Goal: Task Accomplishment & Management: Use online tool/utility

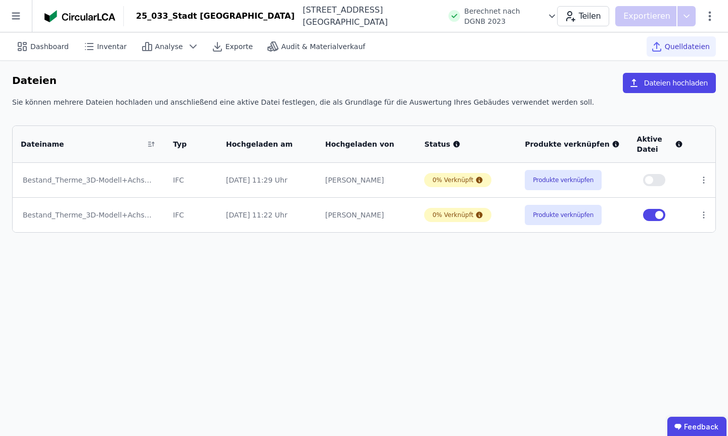
click at [702, 52] on div "Quelldateien" at bounding box center [681, 46] width 69 height 20
click at [672, 45] on span "Quelldateien" at bounding box center [687, 46] width 45 height 10
click at [62, 39] on div "Dashboard" at bounding box center [43, 46] width 63 height 20
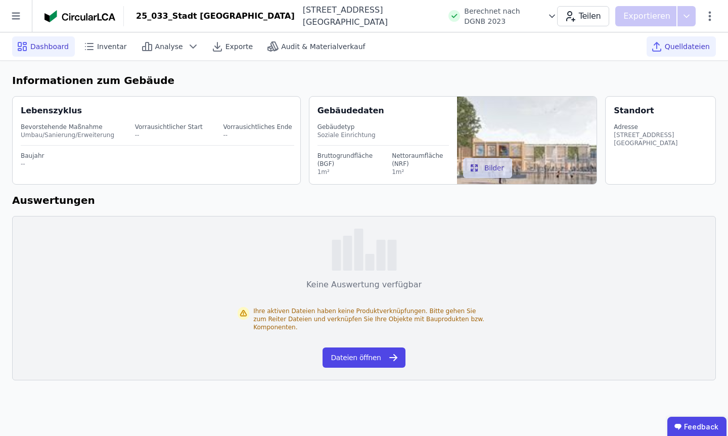
click at [668, 52] on div "Quelldateien" at bounding box center [681, 46] width 69 height 20
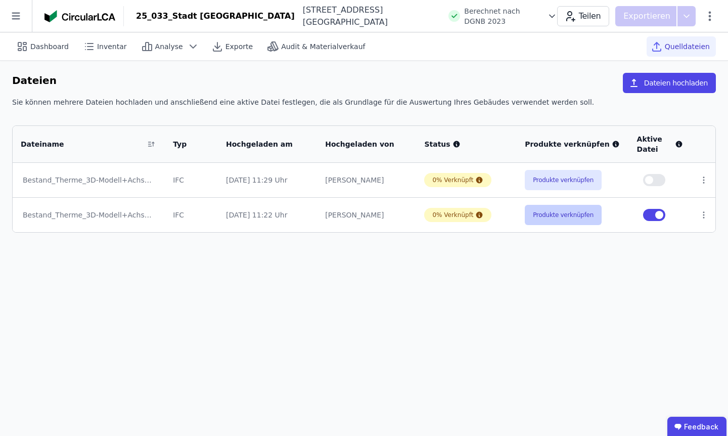
click at [554, 216] on button "Produkte verknüpfen" at bounding box center [563, 215] width 77 height 20
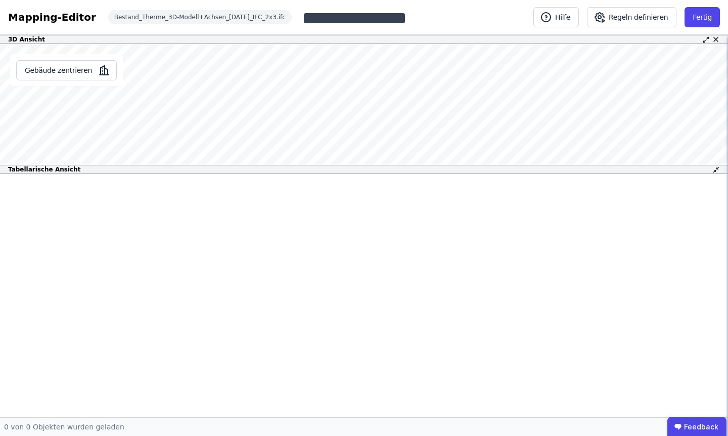
click at [718, 167] on div "3D Ansicht Gebäude zentrieren Es sind keine Objektdaten verfügbar Dieses Objekt…" at bounding box center [364, 226] width 728 height 382
click at [718, 167] on icon at bounding box center [718, 168] width 2 height 2
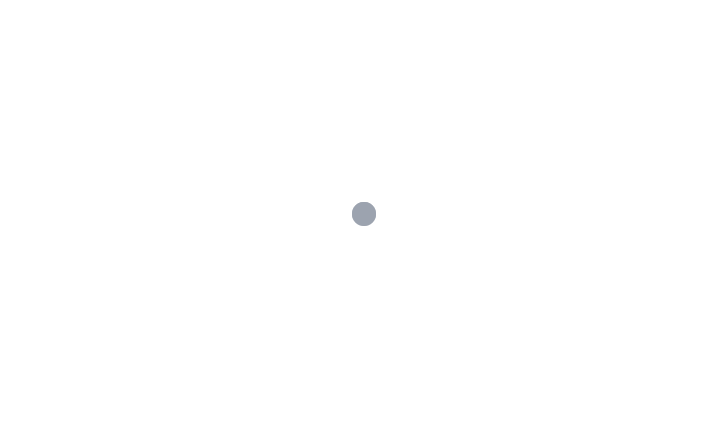
click at [341, 144] on div at bounding box center [364, 218] width 728 height 436
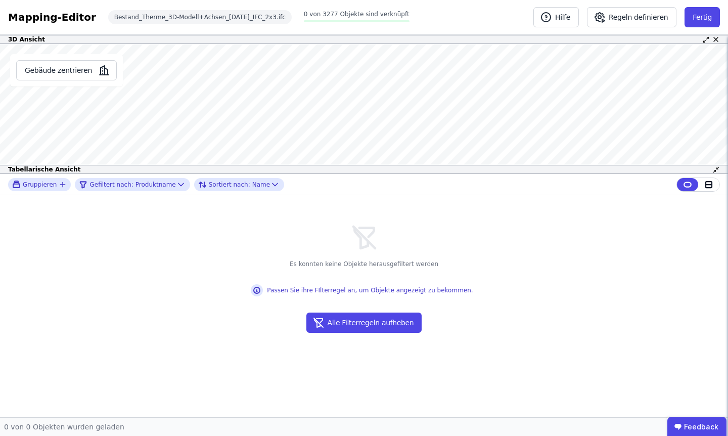
click at [717, 170] on icon at bounding box center [717, 170] width 8 height 8
